Goal: Information Seeking & Learning: Learn about a topic

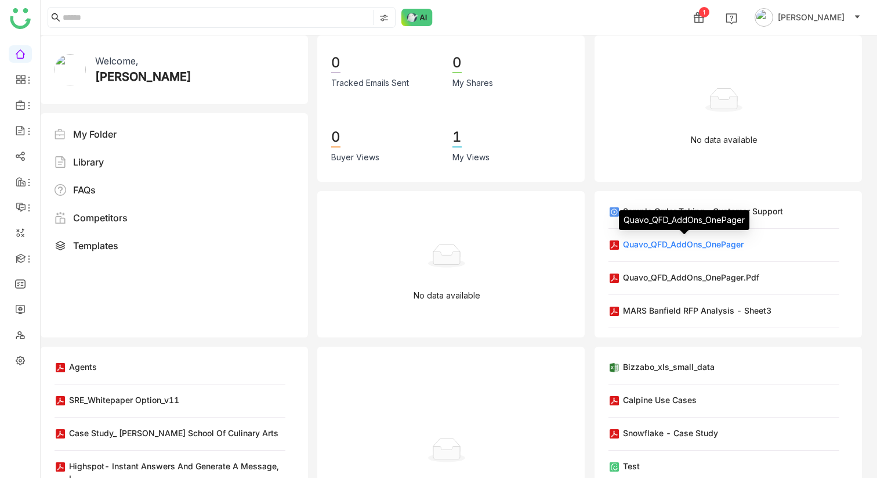
click at [643, 245] on div "Quavo_QFD_AddOns_OnePager" at bounding box center [683, 244] width 121 height 12
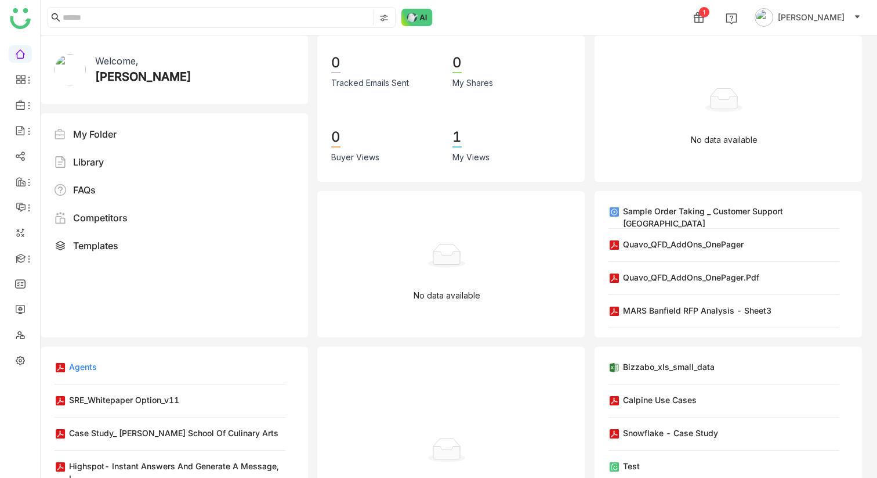
click at [85, 366] on div "Agents" at bounding box center [83, 366] width 28 height 12
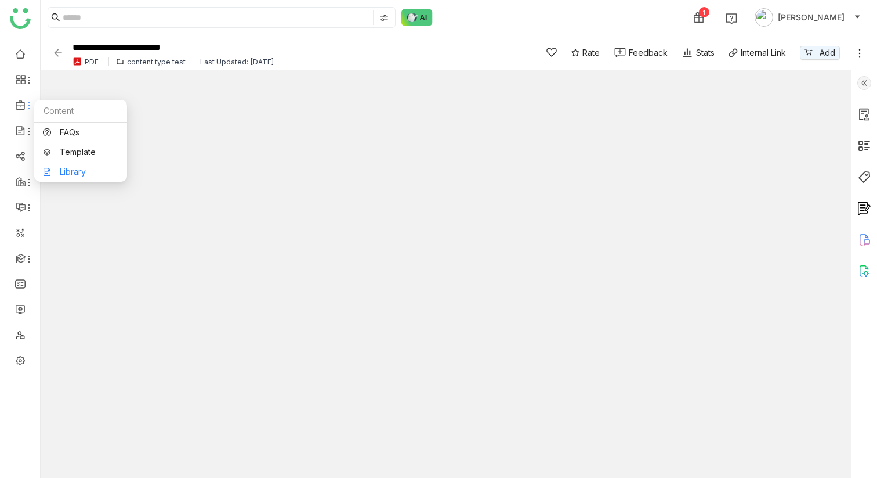
click at [78, 172] on link "Library" at bounding box center [80, 172] width 75 height 8
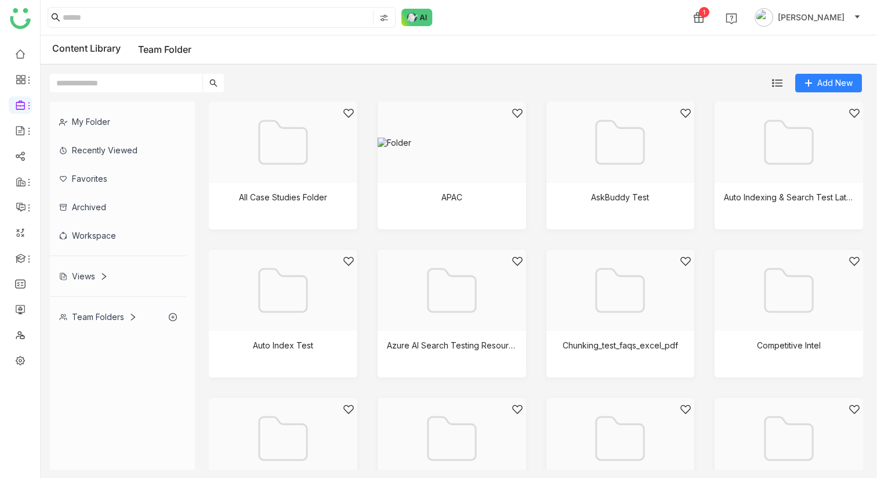
click at [96, 183] on div "Team Folders" at bounding box center [98, 317] width 78 height 10
click at [107, 120] on div "My Folder" at bounding box center [118, 121] width 136 height 28
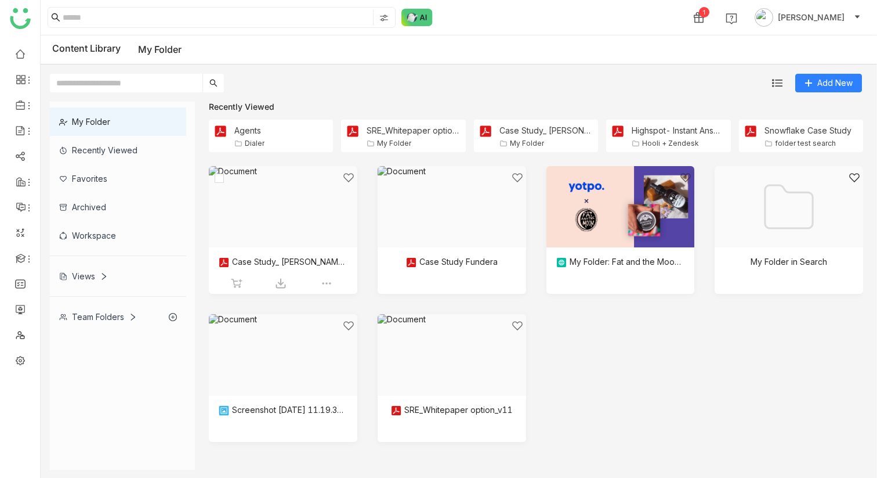
click at [283, 183] on div at bounding box center [279, 221] width 129 height 99
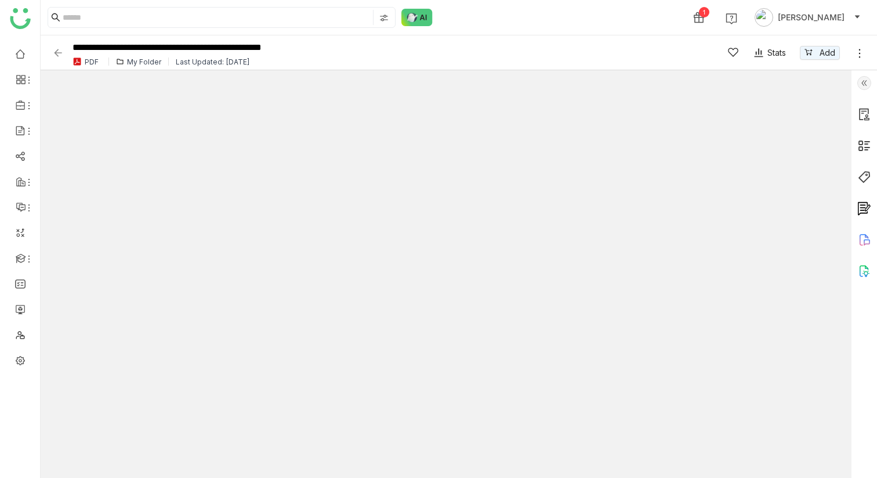
click at [57, 53] on img at bounding box center [58, 53] width 12 height 12
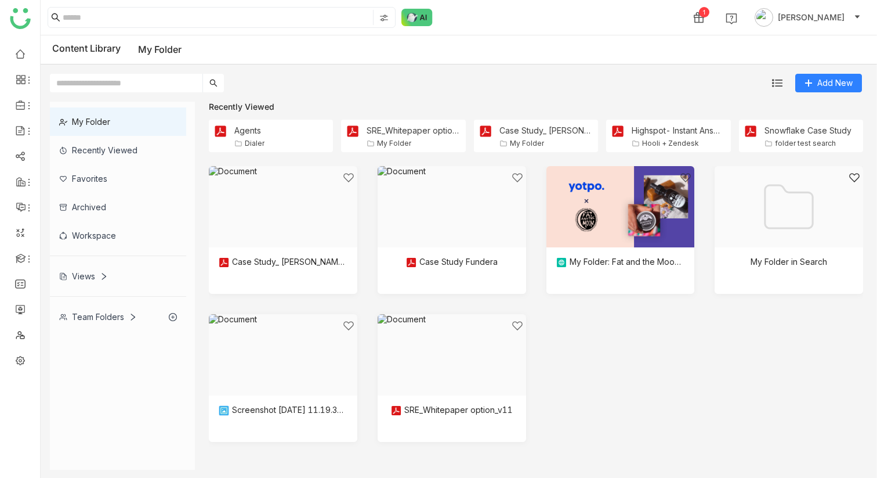
click at [109, 183] on div "Workspace" at bounding box center [118, 235] width 136 height 28
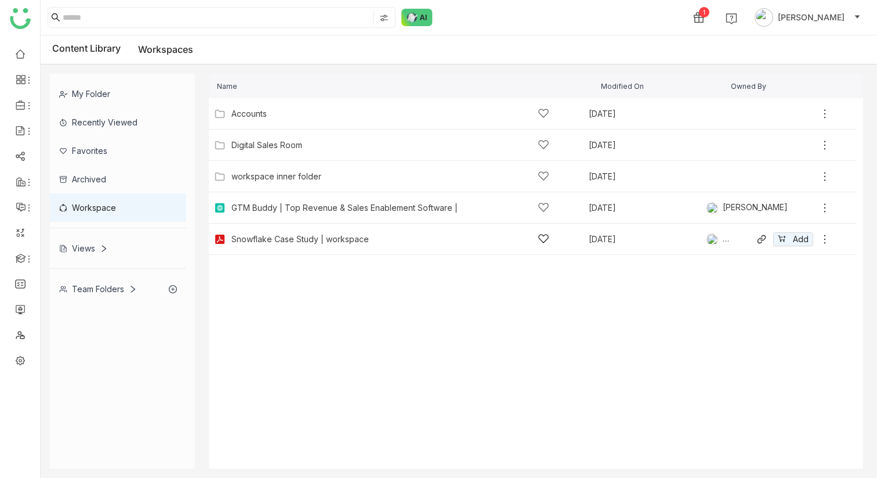
click at [274, 183] on div "Snowflake Case Study | workspace" at bounding box center [391, 239] width 318 height 12
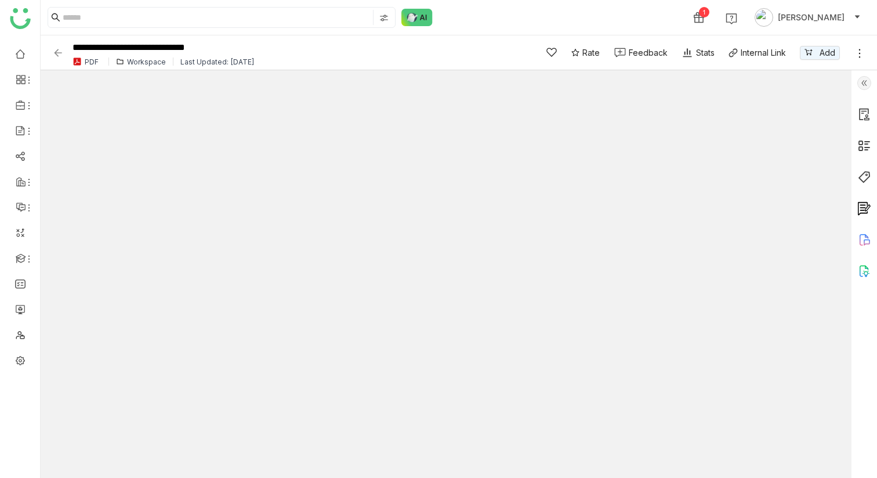
click at [143, 60] on div "Workspace" at bounding box center [146, 61] width 39 height 9
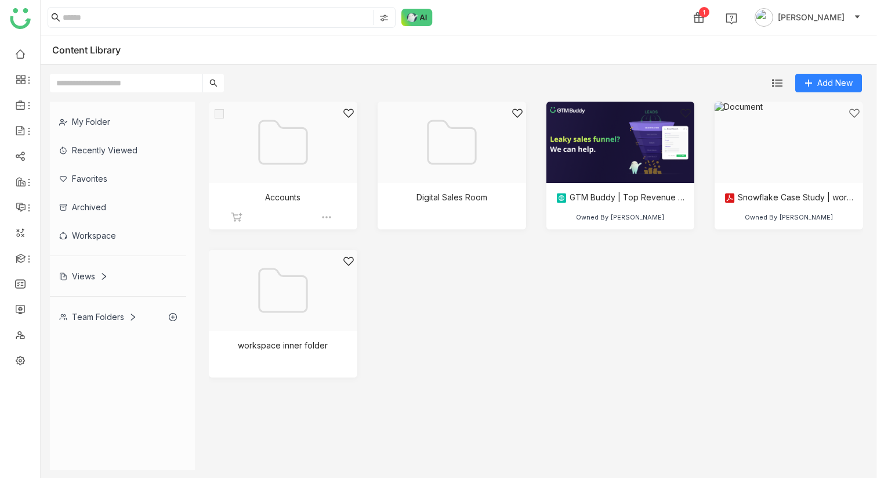
click at [298, 167] on div at bounding box center [279, 156] width 129 height 99
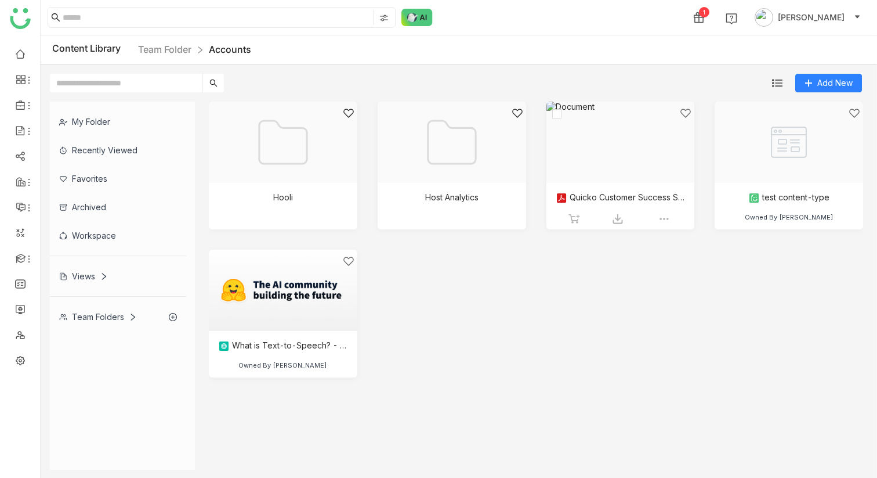
click at [595, 172] on div at bounding box center [616, 156] width 129 height 99
click at [179, 55] on link "Team Folder" at bounding box center [164, 50] width 53 height 12
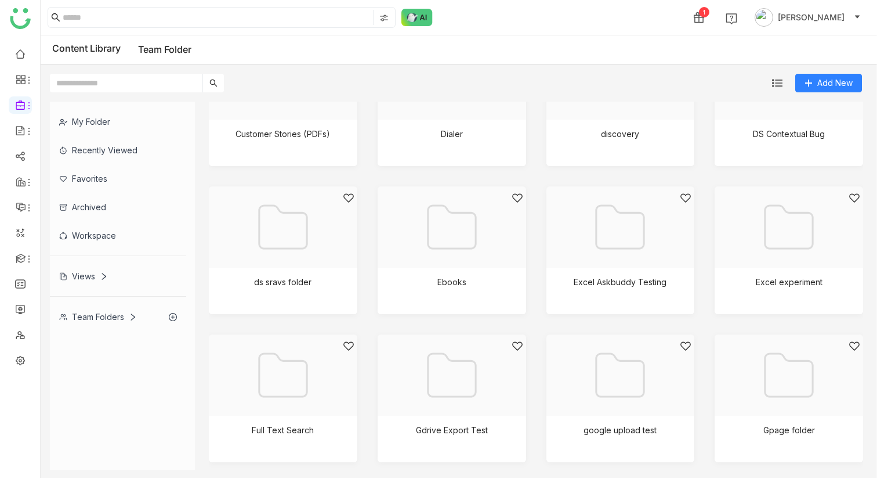
scroll to position [531, 0]
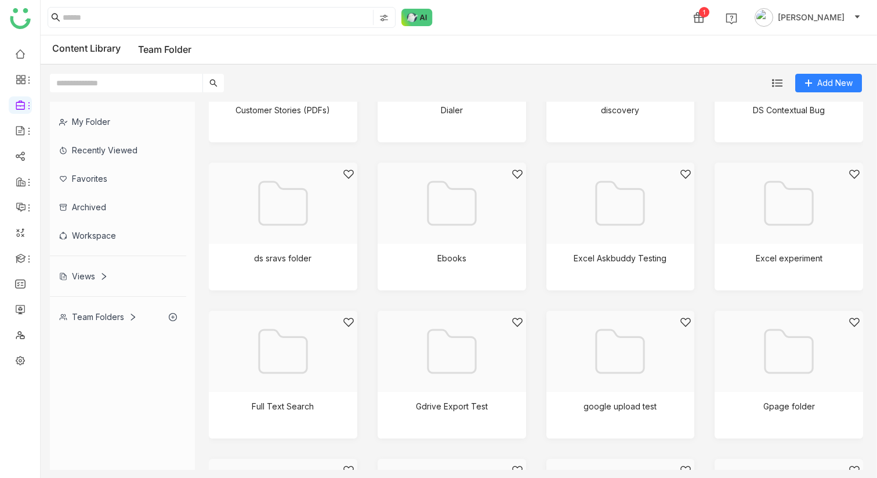
click at [99, 183] on div "Workspace" at bounding box center [118, 235] width 136 height 28
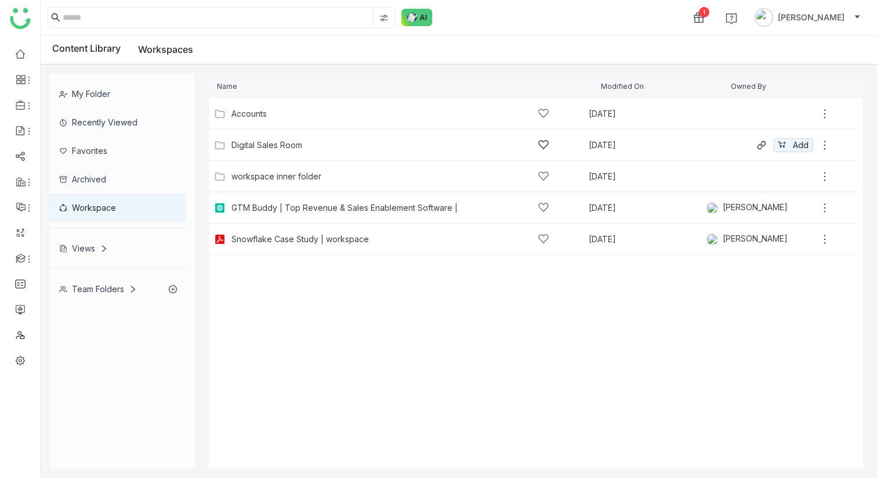
click at [260, 147] on div "Digital Sales Room" at bounding box center [267, 144] width 71 height 9
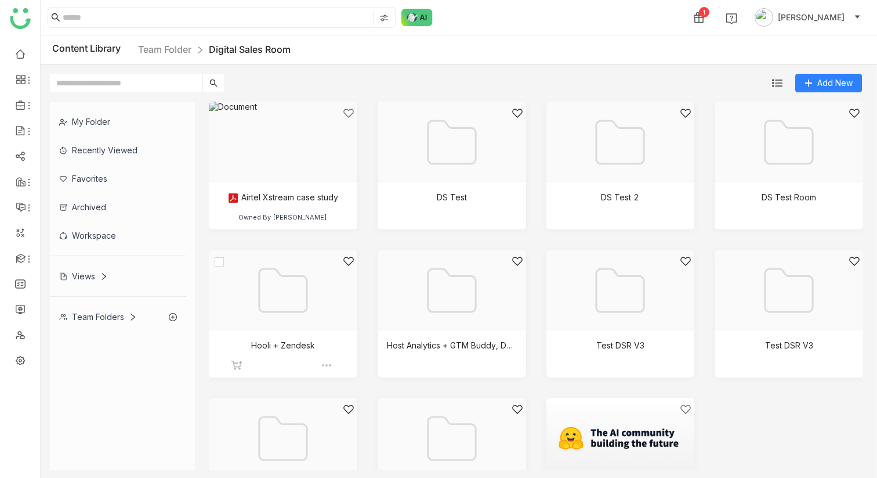
click at [300, 183] on div at bounding box center [279, 304] width 129 height 99
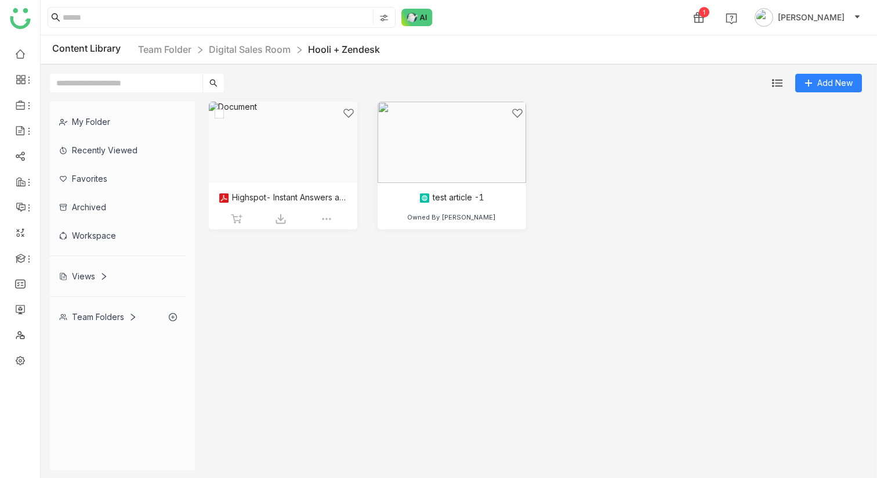
click at [290, 153] on div at bounding box center [279, 156] width 129 height 99
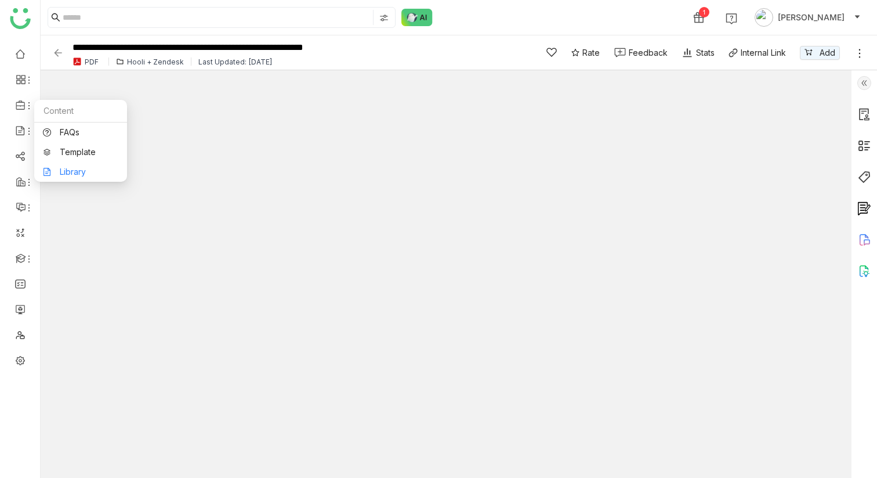
click at [68, 176] on link "Library" at bounding box center [80, 172] width 75 height 8
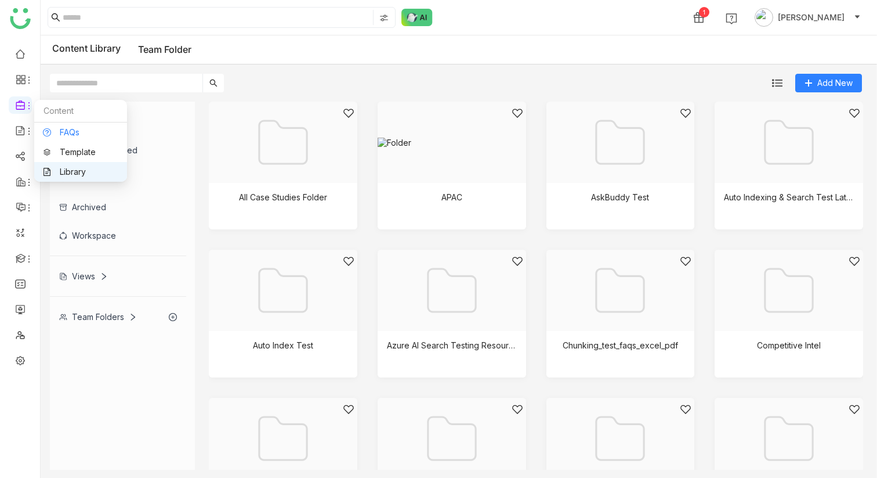
click at [68, 132] on link "FAQs" at bounding box center [80, 132] width 75 height 8
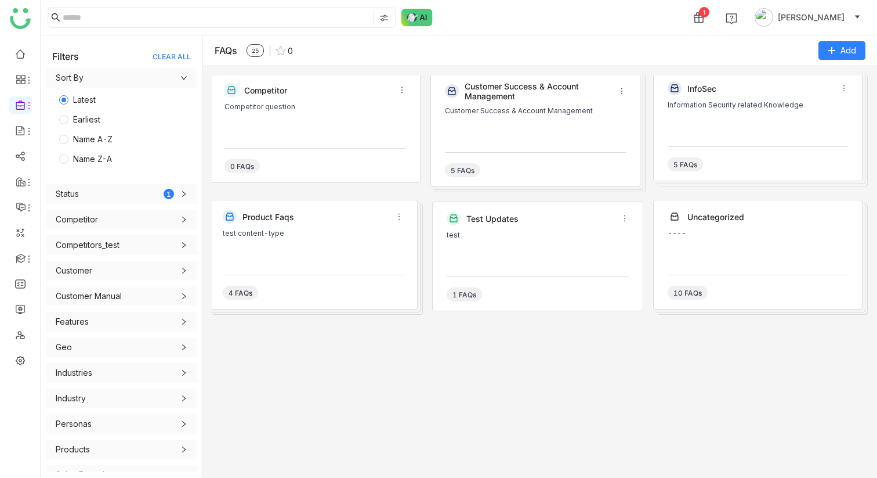
click at [320, 109] on div "Competitor question" at bounding box center [316, 107] width 182 height 8
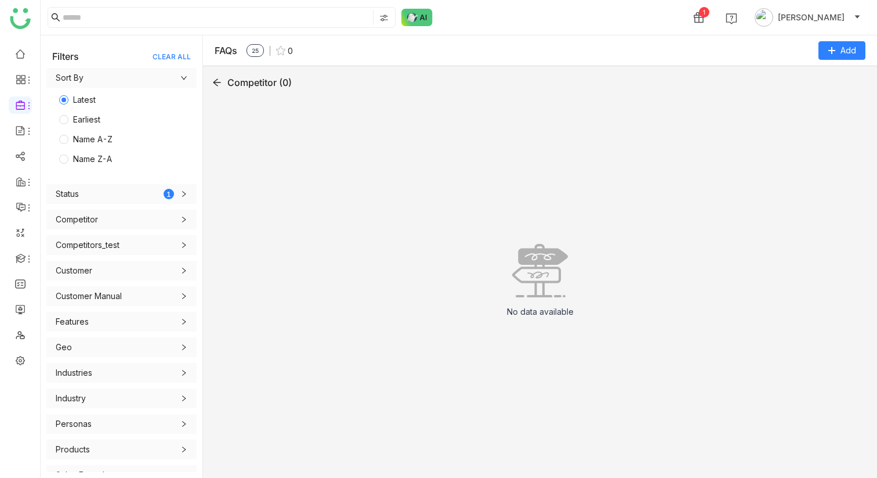
click at [218, 85] on icon at bounding box center [216, 82] width 9 height 9
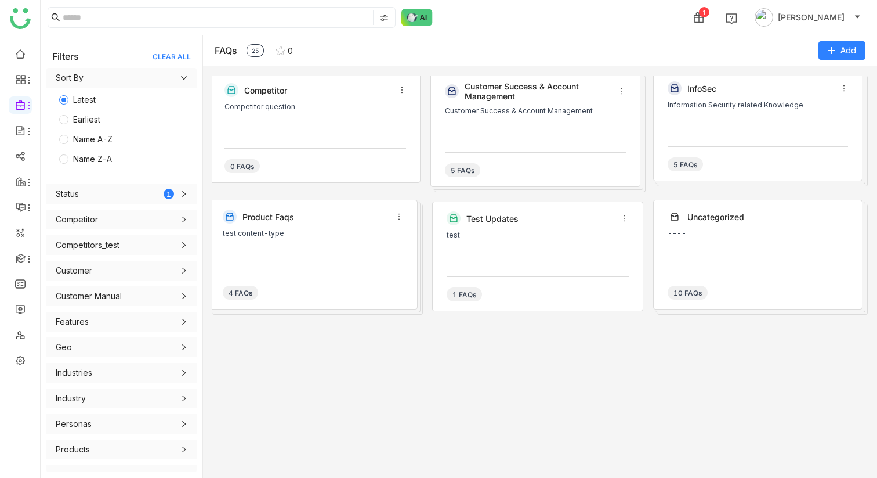
click at [493, 124] on div "Customer Success & Account Management" at bounding box center [535, 124] width 180 height 35
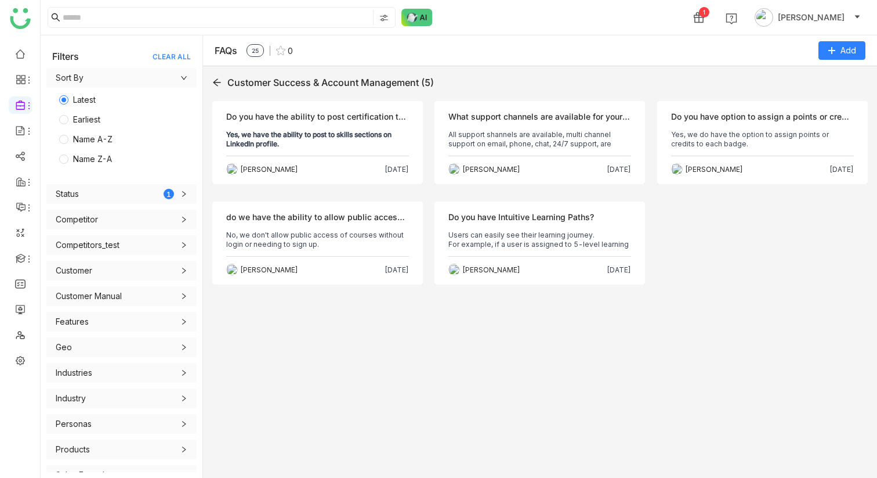
click at [366, 117] on div "Do you have the ability to post certification to skills section on LinkedIn pro…" at bounding box center [317, 116] width 183 height 13
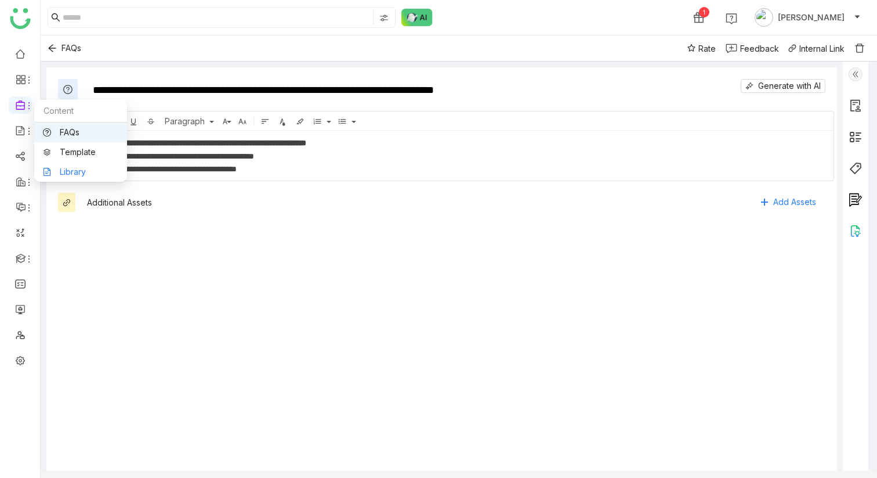
click at [64, 168] on link "Library" at bounding box center [80, 172] width 75 height 8
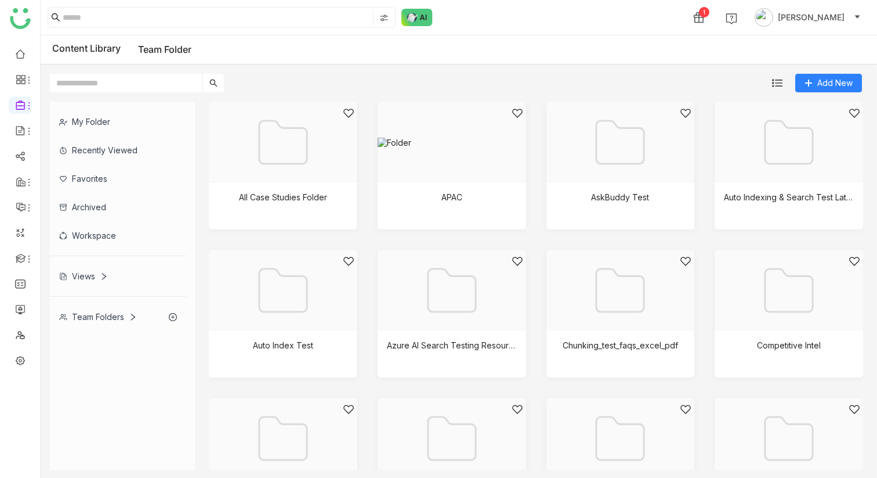
click at [104, 117] on div "My Folder" at bounding box center [118, 121] width 136 height 28
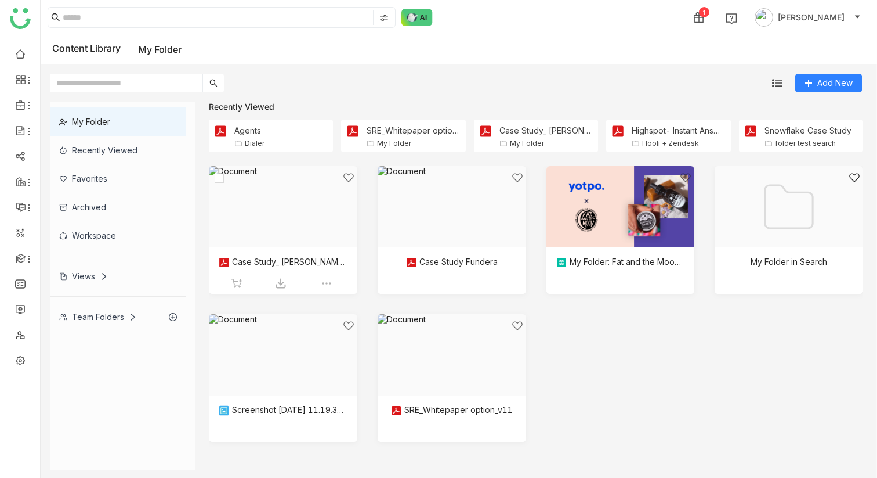
click at [289, 183] on div at bounding box center [279, 221] width 129 height 99
